Goal: Task Accomplishment & Management: Manage account settings

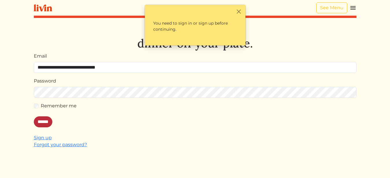
click at [47, 119] on input "******" at bounding box center [43, 121] width 19 height 11
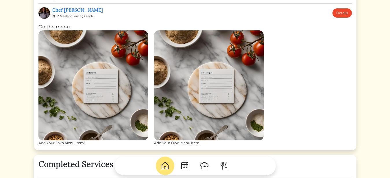
scroll to position [222, 0]
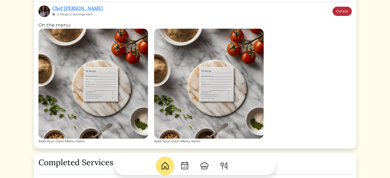
click at [339, 10] on link "Details" at bounding box center [342, 11] width 19 height 9
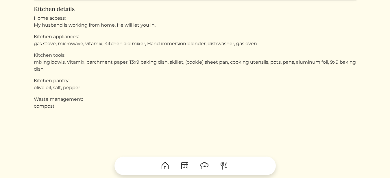
scroll to position [484, 0]
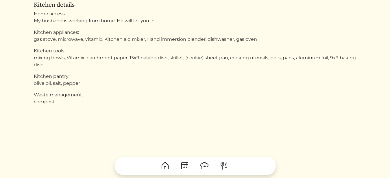
click at [223, 160] on link at bounding box center [224, 165] width 19 height 19
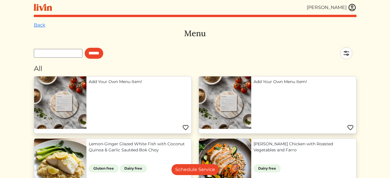
click at [354, 5] on img at bounding box center [352, 7] width 9 height 9
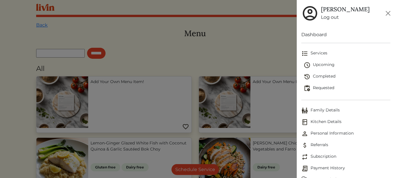
click at [317, 64] on span "Upcoming" at bounding box center [347, 65] width 87 height 7
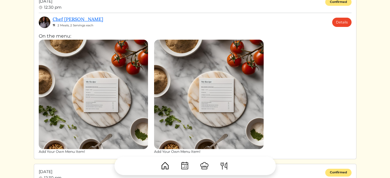
scroll to position [36, 0]
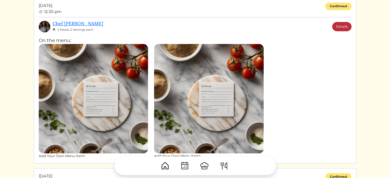
click at [345, 26] on link "Details" at bounding box center [341, 26] width 19 height 9
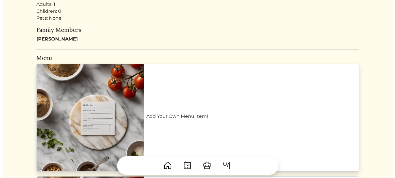
scroll to position [189, 0]
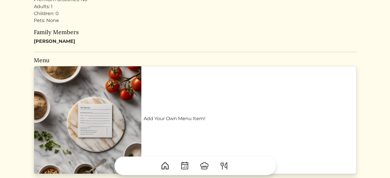
click at [317, 115] on link "Add Your Own Menu Item!" at bounding box center [249, 118] width 210 height 7
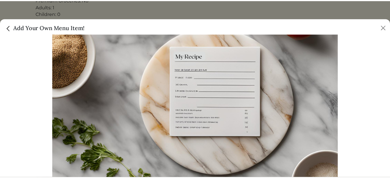
scroll to position [0, 0]
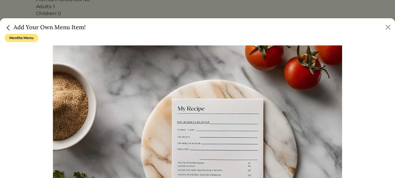
click at [29, 37] on span "Months Menu" at bounding box center [22, 38] width 34 height 8
click at [389, 28] on button "Close" at bounding box center [387, 27] width 9 height 9
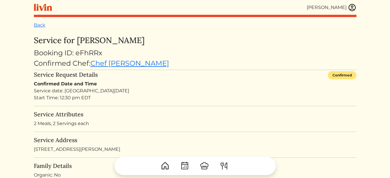
click at [354, 7] on img at bounding box center [352, 7] width 9 height 9
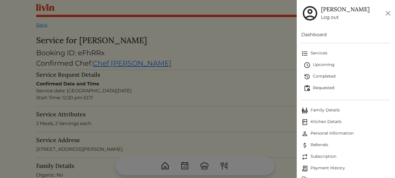
click at [328, 64] on span "Upcoming" at bounding box center [347, 65] width 87 height 7
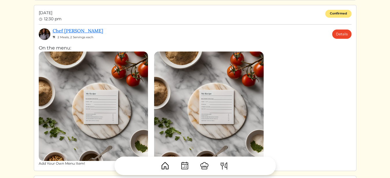
scroll to position [196, 0]
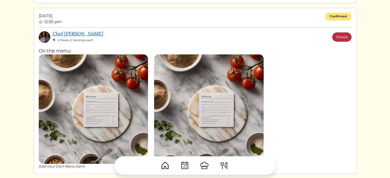
click at [340, 36] on link "Details" at bounding box center [341, 36] width 19 height 9
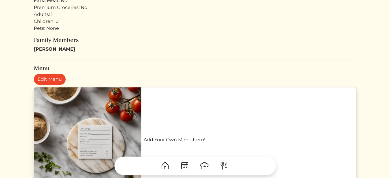
scroll to position [188, 0]
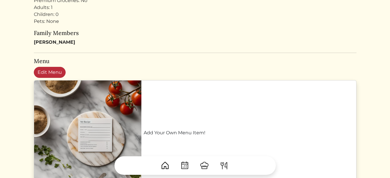
click at [53, 69] on link "Edit Menu" at bounding box center [50, 72] width 32 height 11
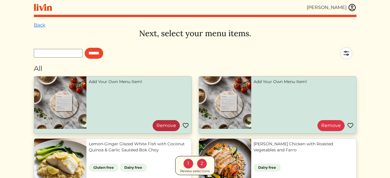
click at [160, 123] on link "Remove" at bounding box center [166, 125] width 27 height 11
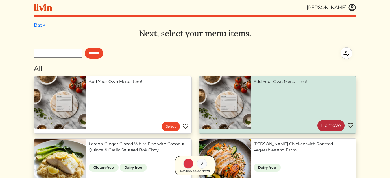
click at [326, 122] on link "Remove" at bounding box center [330, 125] width 27 height 11
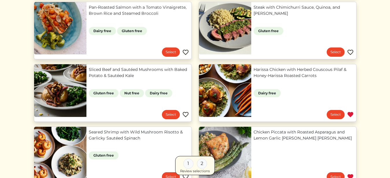
scroll to position [326, 0]
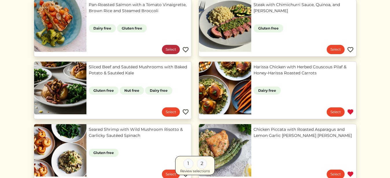
click at [169, 47] on link "Select" at bounding box center [171, 49] width 18 height 9
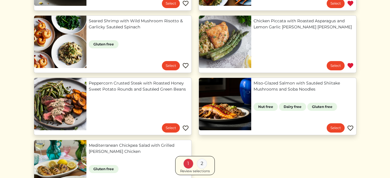
scroll to position [435, 0]
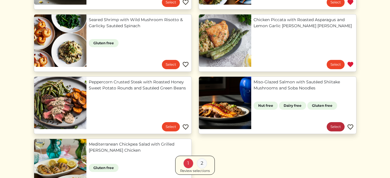
click at [335, 126] on link "Select" at bounding box center [336, 126] width 18 height 9
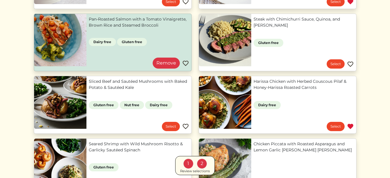
scroll to position [302, 0]
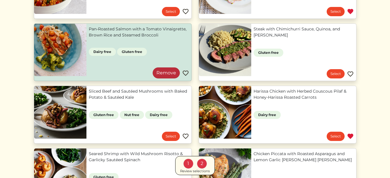
click at [159, 68] on link "Remove" at bounding box center [166, 72] width 27 height 11
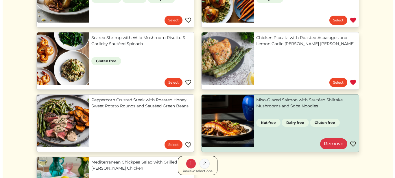
scroll to position [419, 0]
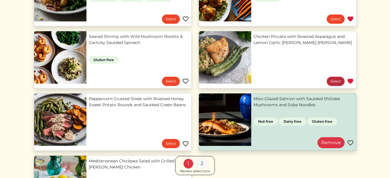
click at [335, 79] on link "Select" at bounding box center [336, 81] width 18 height 9
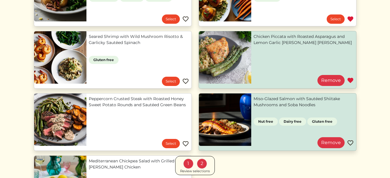
click at [197, 171] on div "Review selections" at bounding box center [195, 170] width 30 height 5
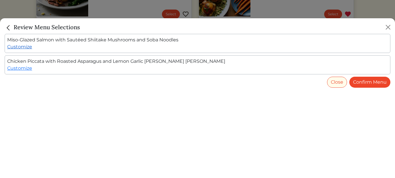
click at [29, 47] on link "Customize" at bounding box center [19, 46] width 25 height 5
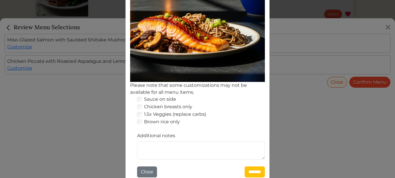
scroll to position [128, 0]
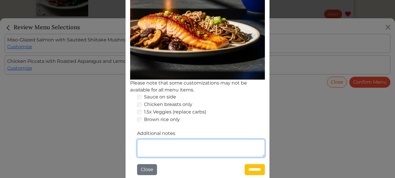
click at [220, 150] on textarea "Additional notes" at bounding box center [201, 148] width 128 height 18
type textarea "*"
type textarea "**********"
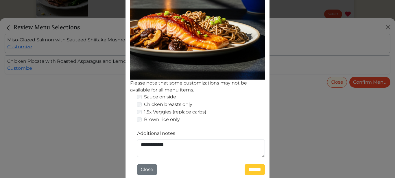
click at [247, 167] on input "*******" at bounding box center [255, 169] width 20 height 11
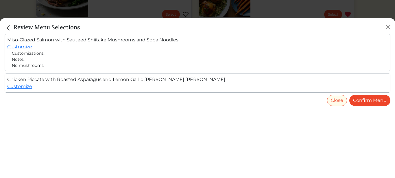
scroll to position [419, 0]
click at [29, 87] on link "Customize" at bounding box center [19, 86] width 25 height 5
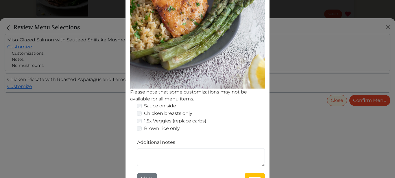
scroll to position [130, 0]
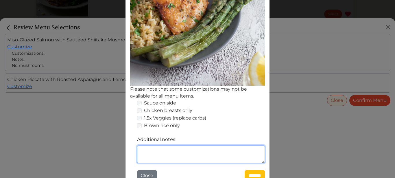
click at [245, 145] on textarea "Additional notes" at bounding box center [201, 154] width 128 height 18
type textarea "**********"
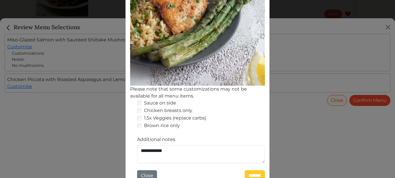
click at [253, 170] on input "*******" at bounding box center [255, 175] width 20 height 11
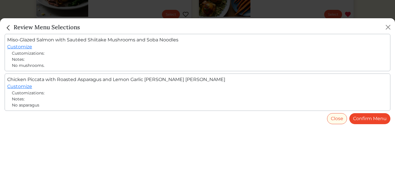
scroll to position [419, 0]
click at [374, 118] on link "Confirm Menu" at bounding box center [369, 118] width 41 height 11
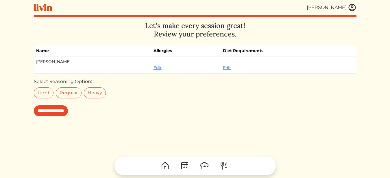
click at [353, 7] on img at bounding box center [352, 7] width 9 height 9
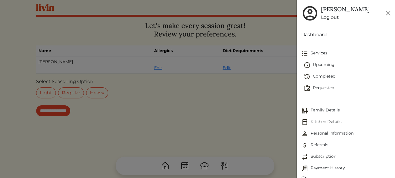
click at [337, 15] on link "Log out" at bounding box center [345, 17] width 49 height 7
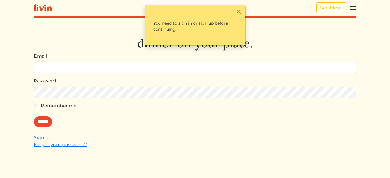
type input "**********"
